Goal: Information Seeking & Learning: Learn about a topic

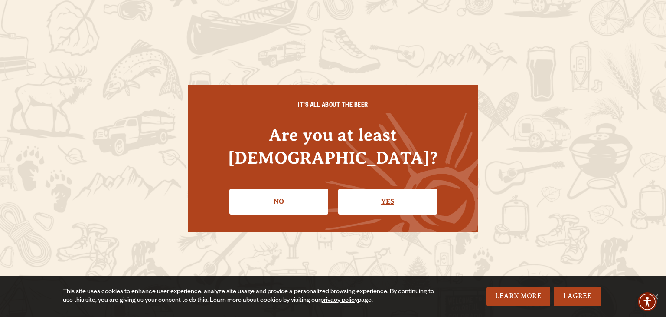
click at [377, 191] on link "Yes" at bounding box center [387, 201] width 99 height 25
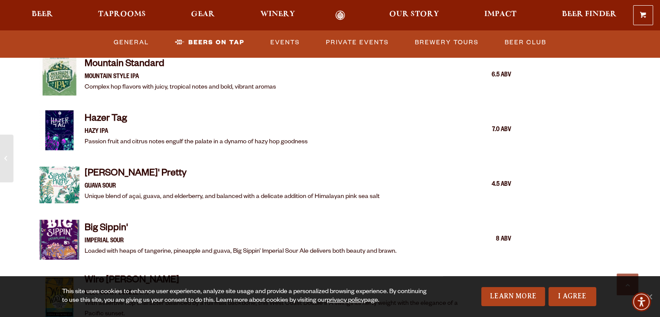
scroll to position [1286, 0]
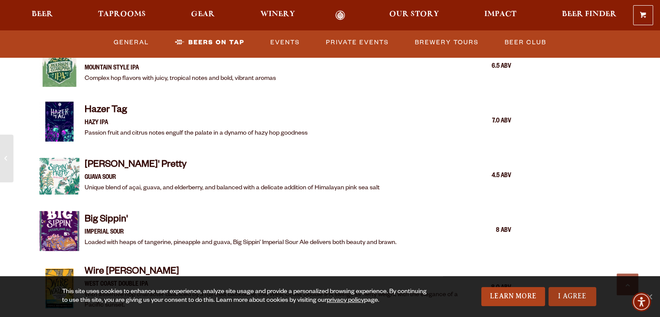
click at [554, 288] on link "I Agree" at bounding box center [572, 296] width 48 height 19
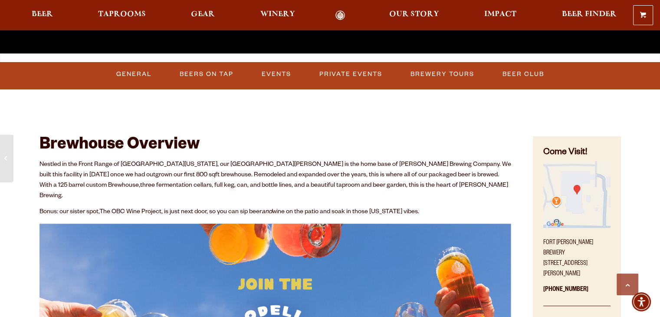
scroll to position [304, 0]
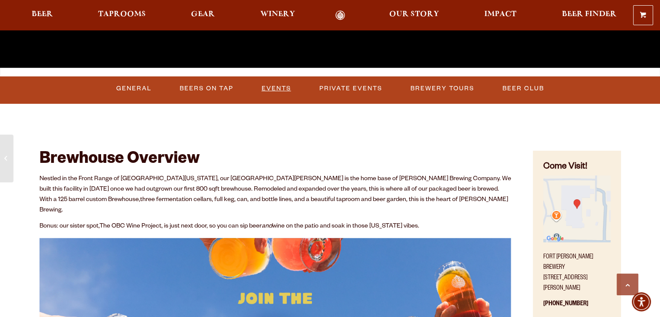
click at [281, 85] on link "Events" at bounding box center [276, 88] width 36 height 20
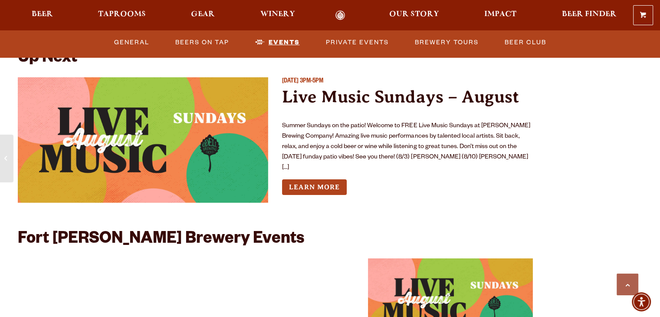
scroll to position [3162, 0]
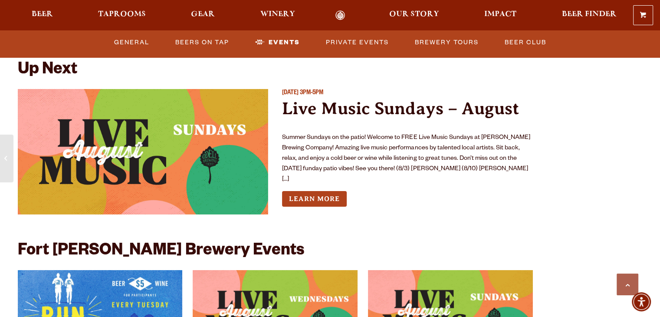
click at [154, 142] on img "View event details" at bounding box center [143, 151] width 251 height 125
